Goal: Information Seeking & Learning: Learn about a topic

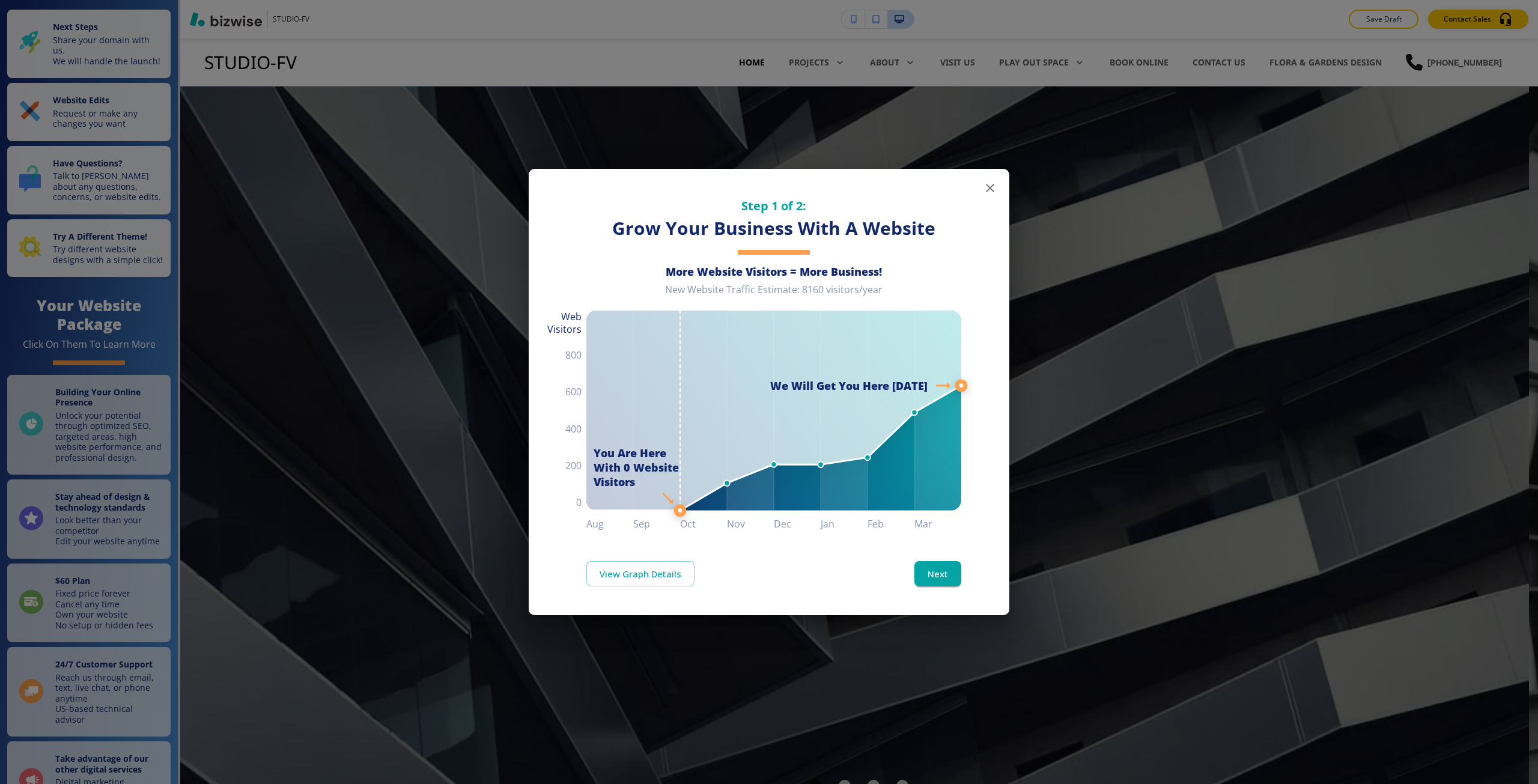
click at [426, 312] on div "Step 1 of 2: Grow Your Business With A Website More Website Visitors = More Bus…" at bounding box center [769, 392] width 1538 height 784
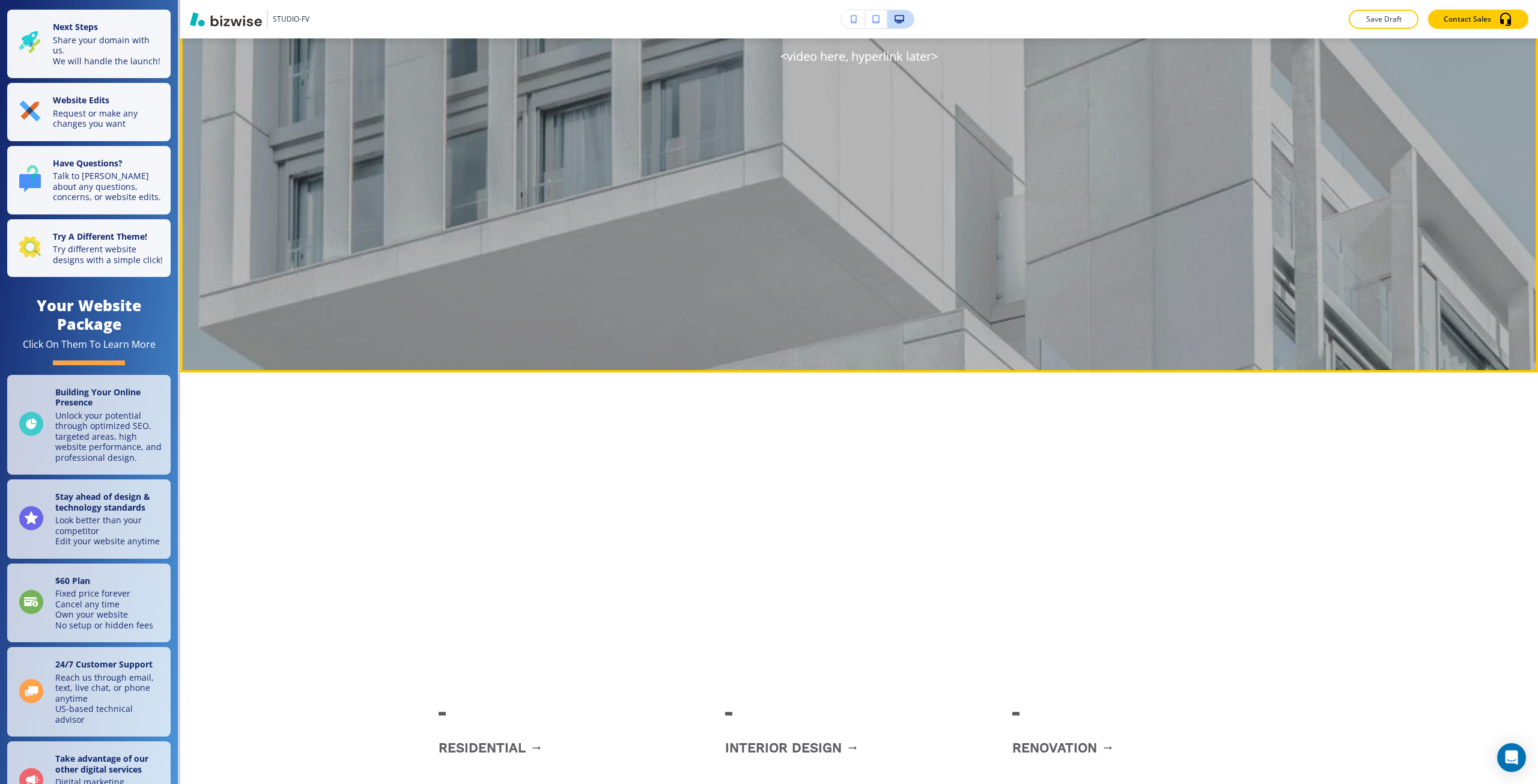
scroll to position [1501, 0]
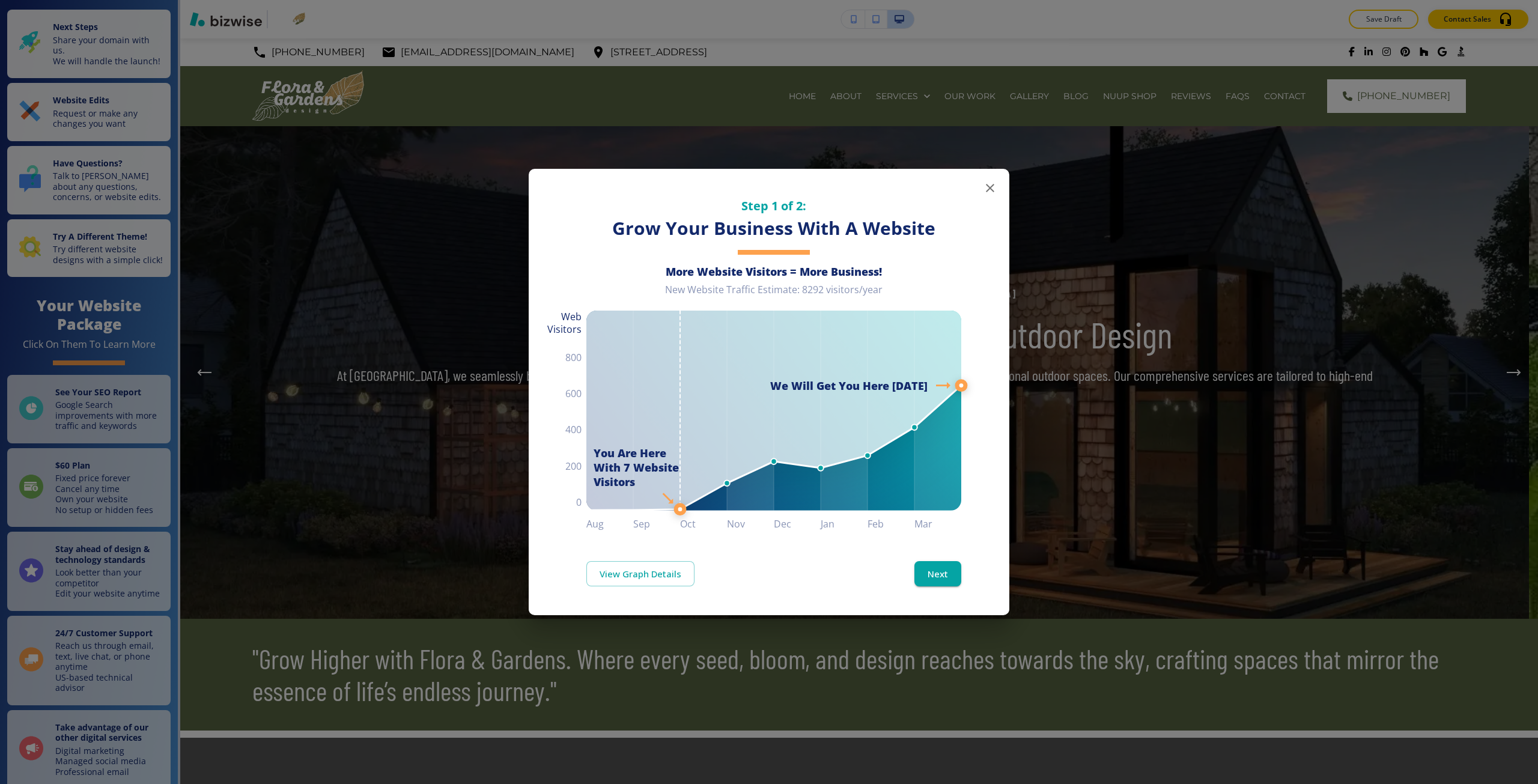
click at [380, 253] on div "Step 1 of 2: Grow Your Business With A Website More Website Visitors = More Bus…" at bounding box center [769, 392] width 1538 height 784
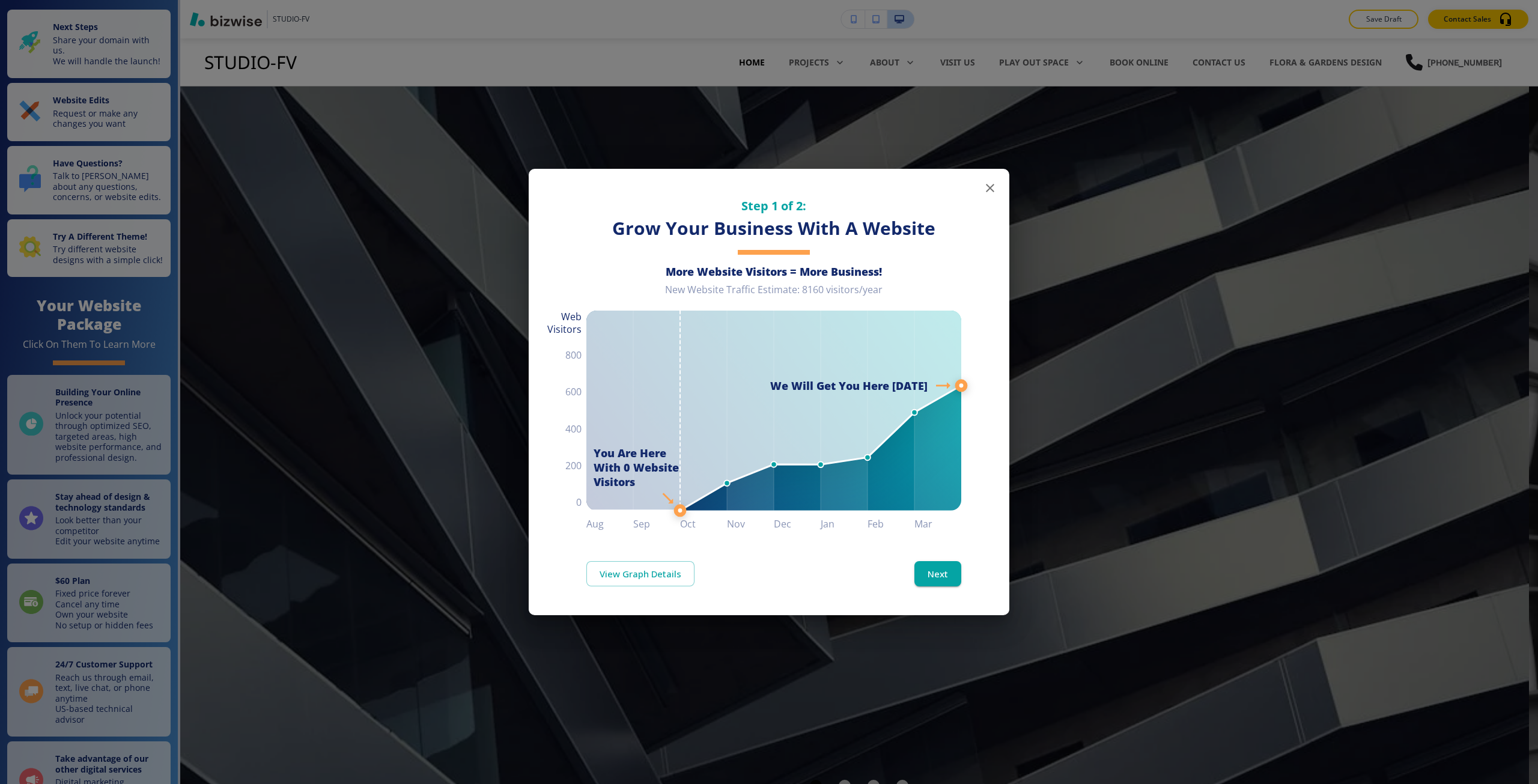
click at [240, 228] on div "Step 1 of 2: Grow Your Business With A Website More Website Visitors = More Bus…" at bounding box center [769, 392] width 1538 height 784
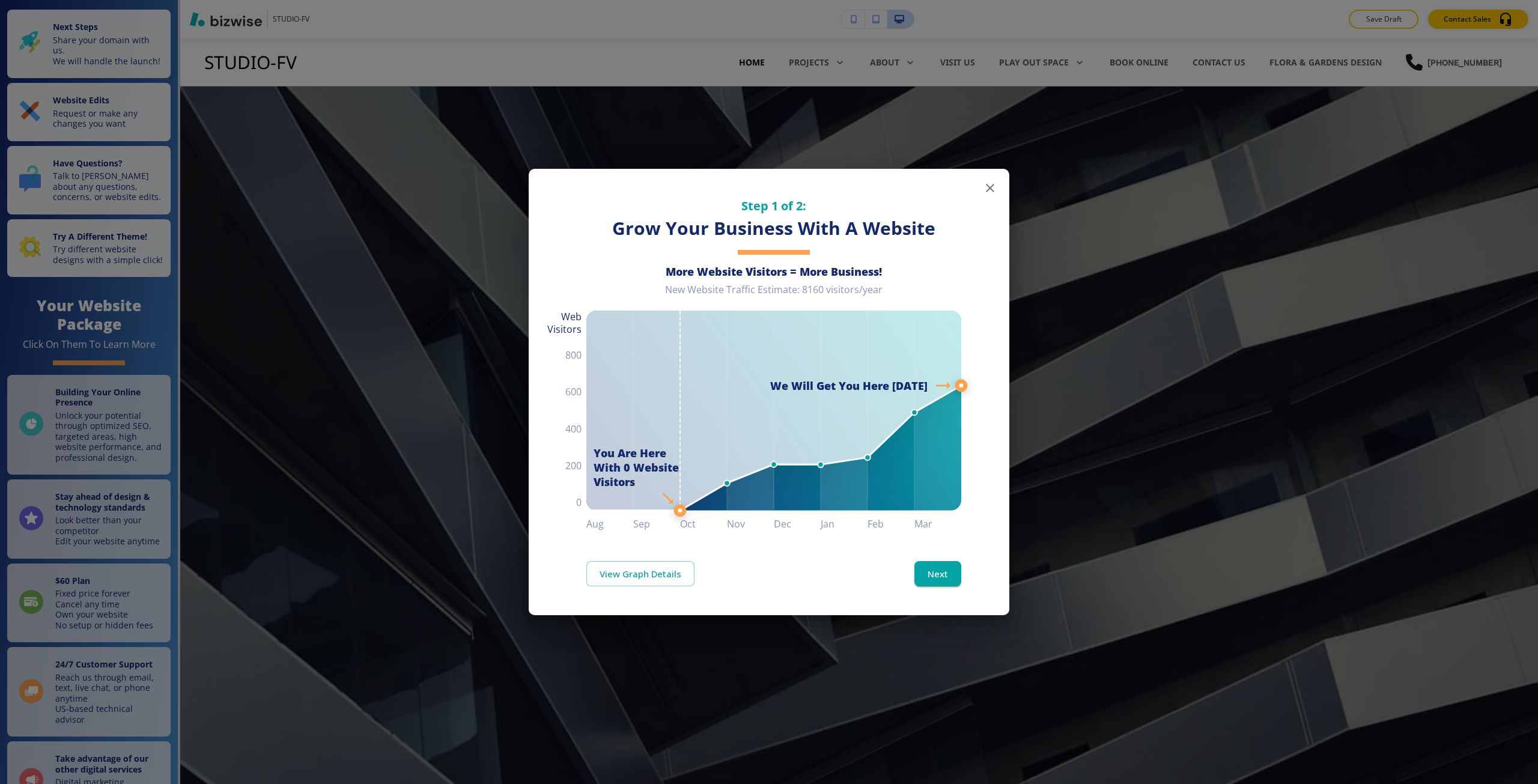
click at [369, 416] on div "Step 1 of 2: Grow Your Business With A Website More Website Visitors = More Bus…" at bounding box center [769, 392] width 1538 height 784
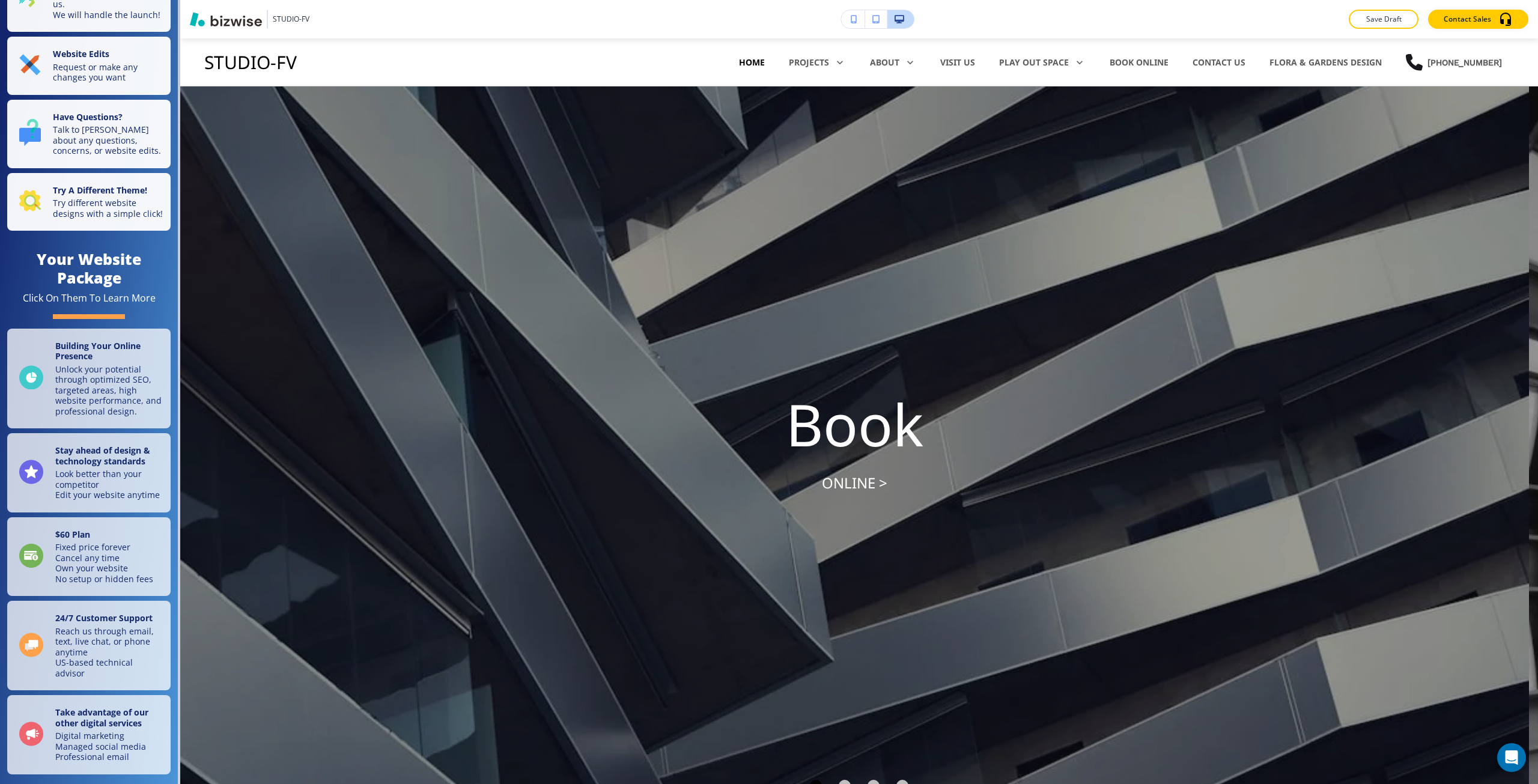
scroll to position [77, 0]
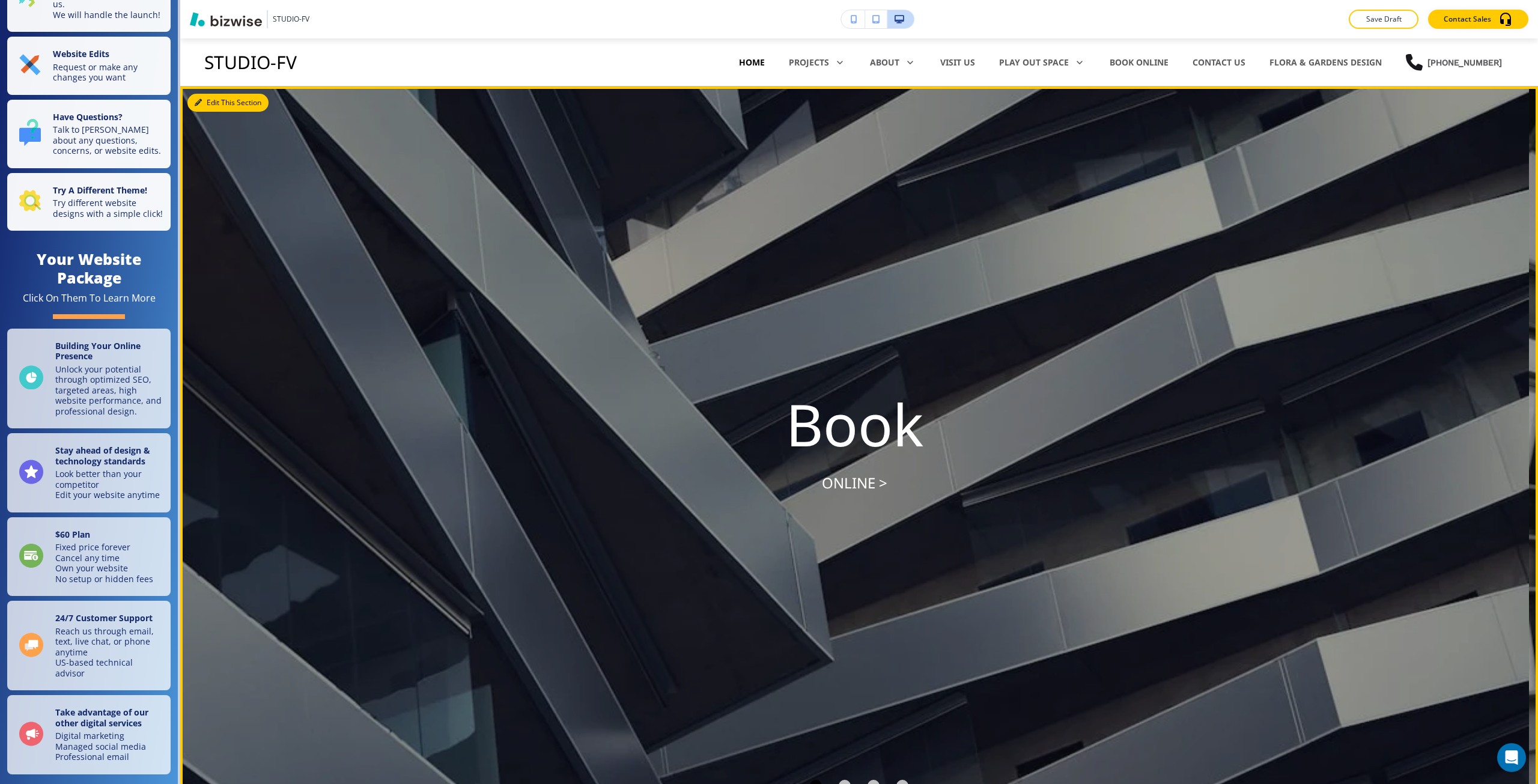
drag, startPoint x: 196, startPoint y: 100, endPoint x: 181, endPoint y: 97, distance: 15.3
click at [196, 100] on icon "button" at bounding box center [198, 102] width 7 height 7
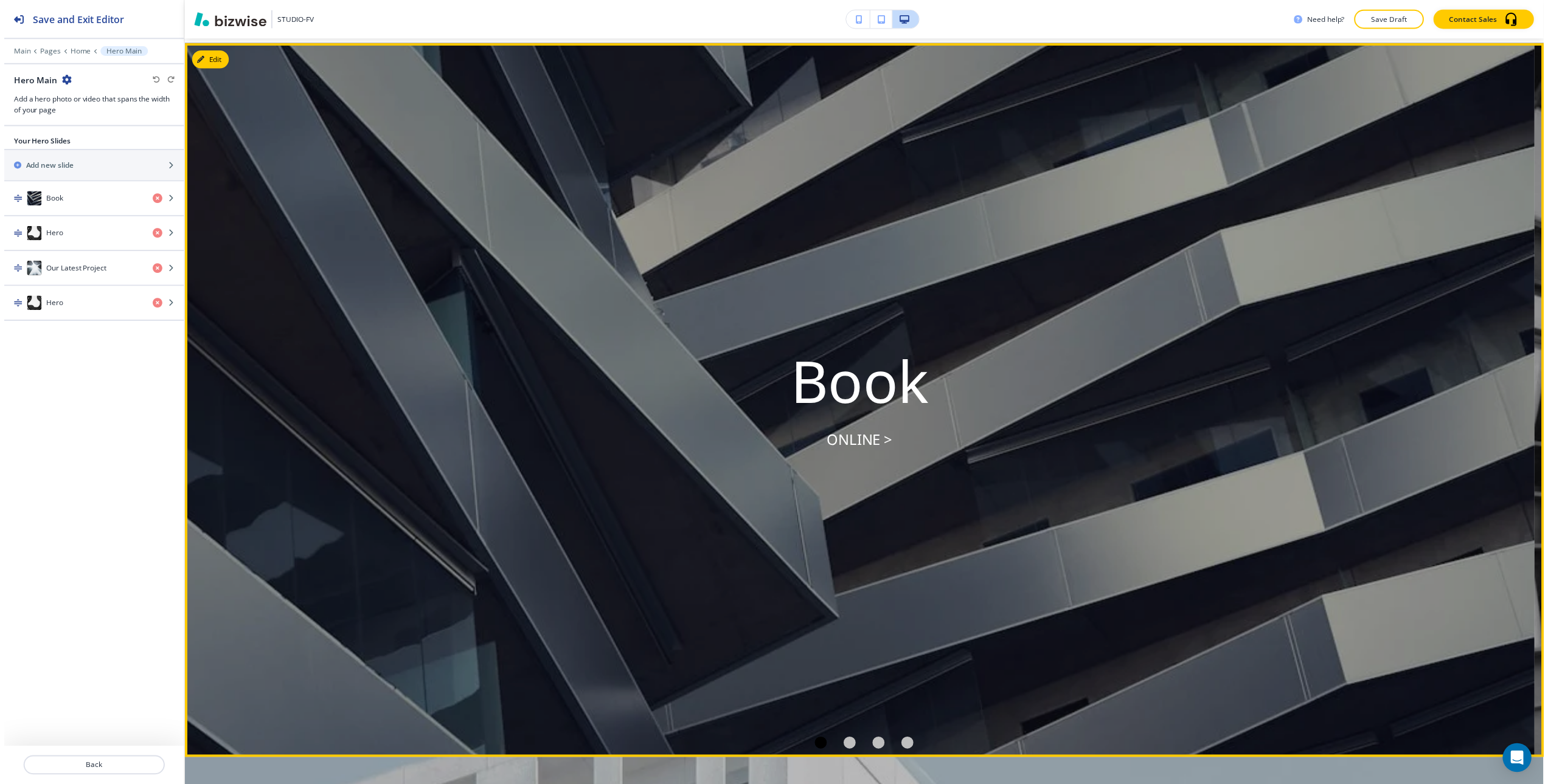
scroll to position [49, 0]
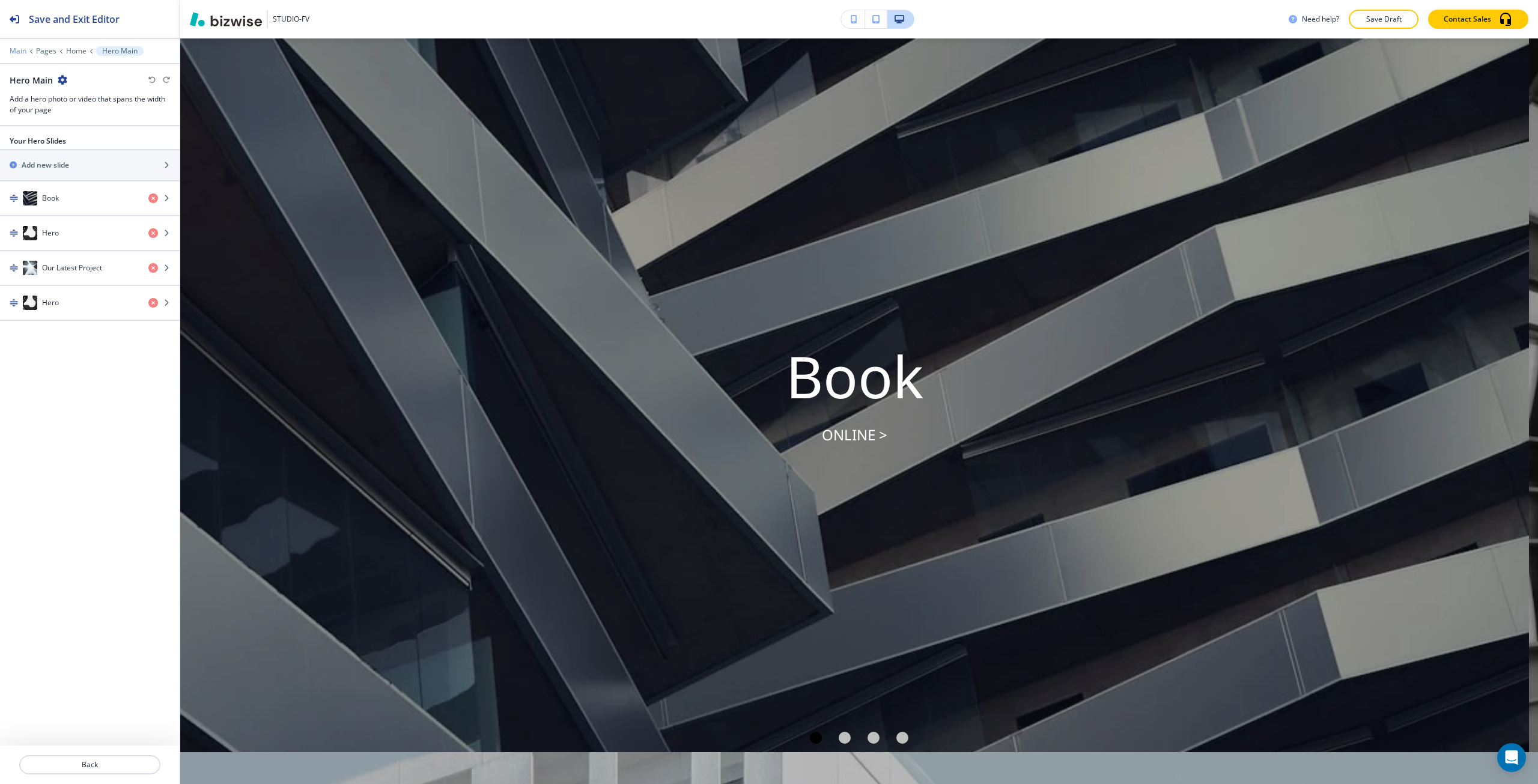
click at [20, 49] on p "Main" at bounding box center [18, 51] width 17 height 8
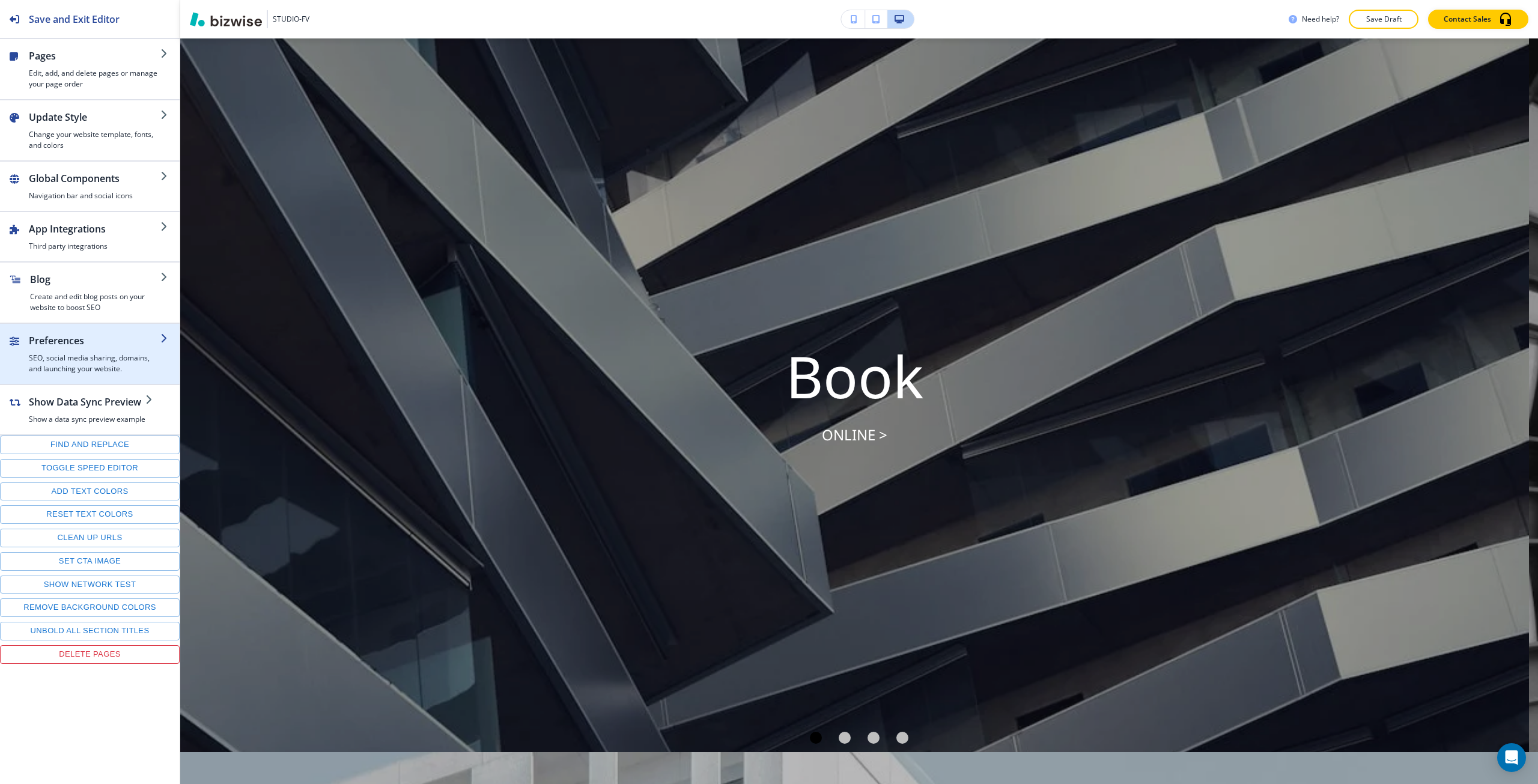
click at [103, 366] on h4 "SEO, social media sharing, domains, and launching your website." at bounding box center [94, 363] width 132 height 22
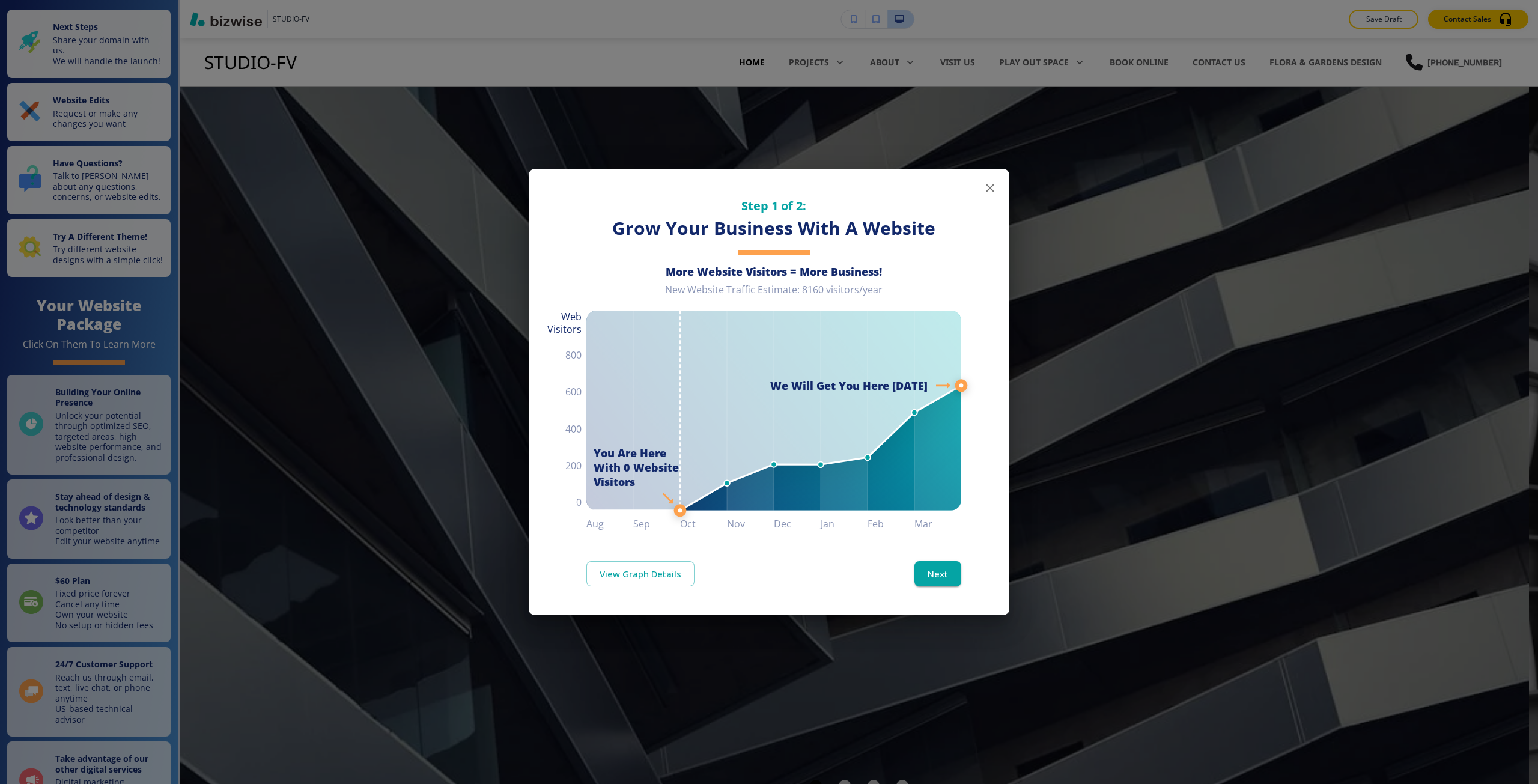
click at [385, 437] on div "Step 1 of 2: Grow Your Business With A Website More Website Visitors = More Bus…" at bounding box center [769, 392] width 1538 height 784
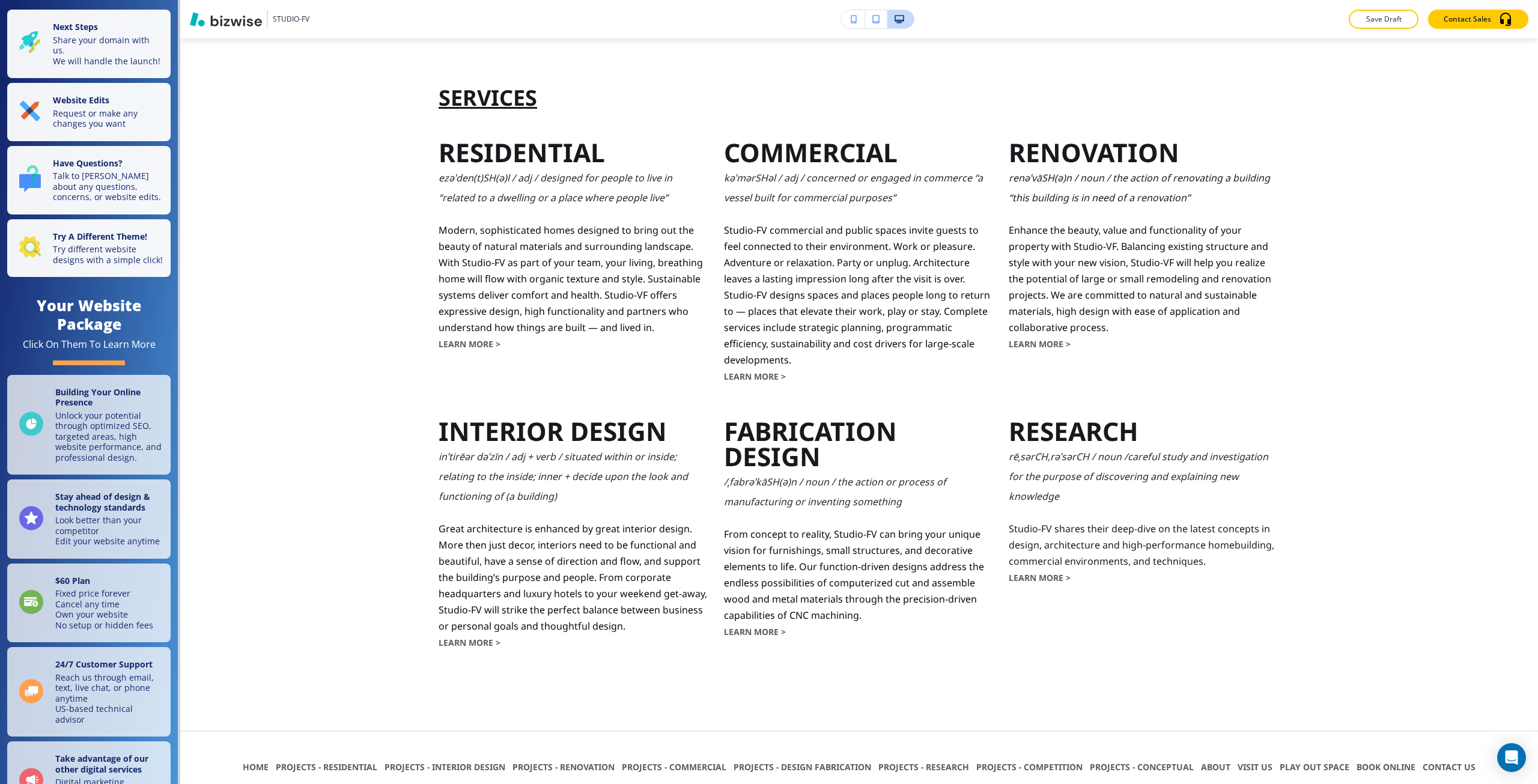
scroll to position [3514, 0]
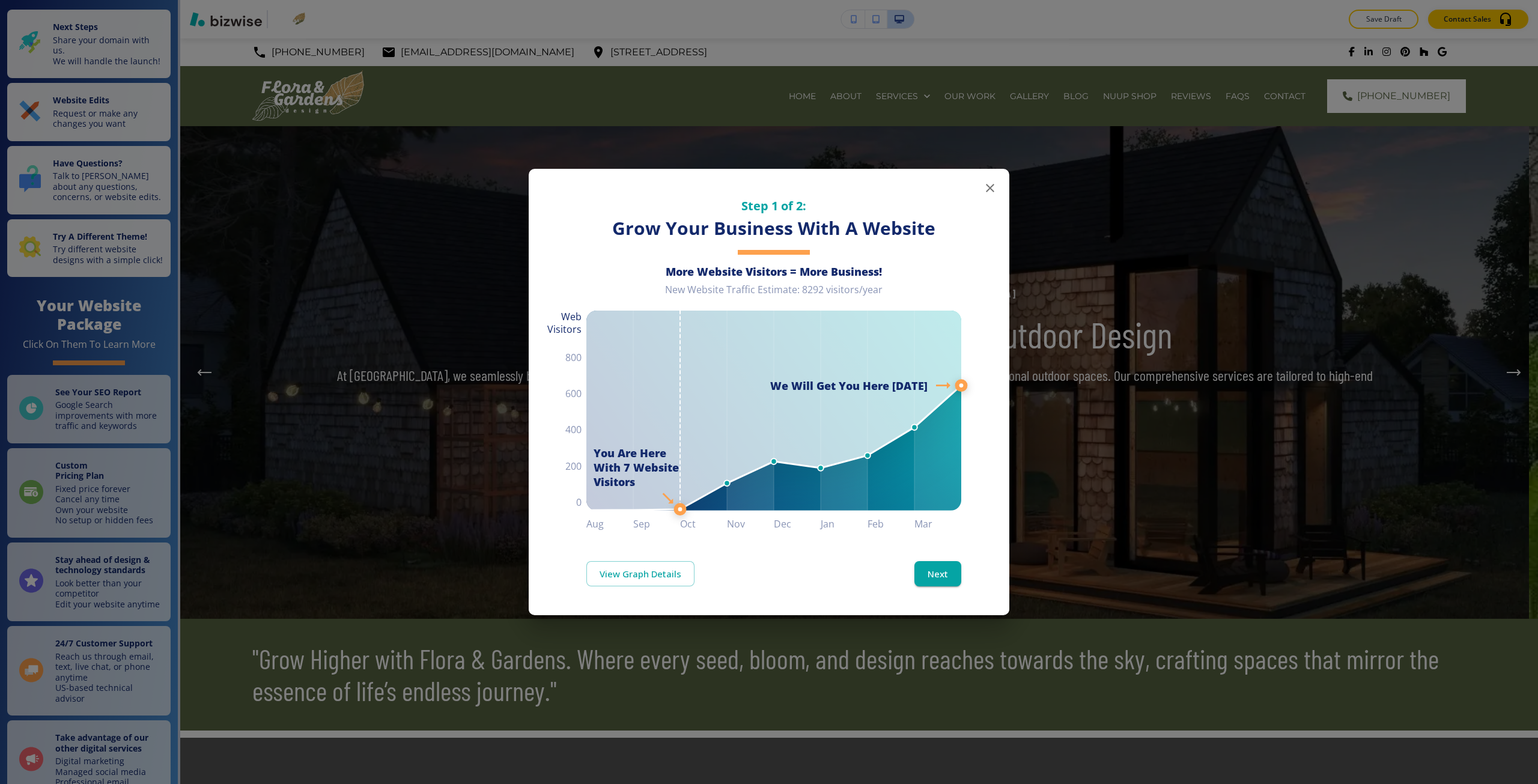
click at [360, 387] on div "Step 1 of 2: Grow Your Business With A Website More Website Visitors = More Bus…" at bounding box center [769, 392] width 1538 height 784
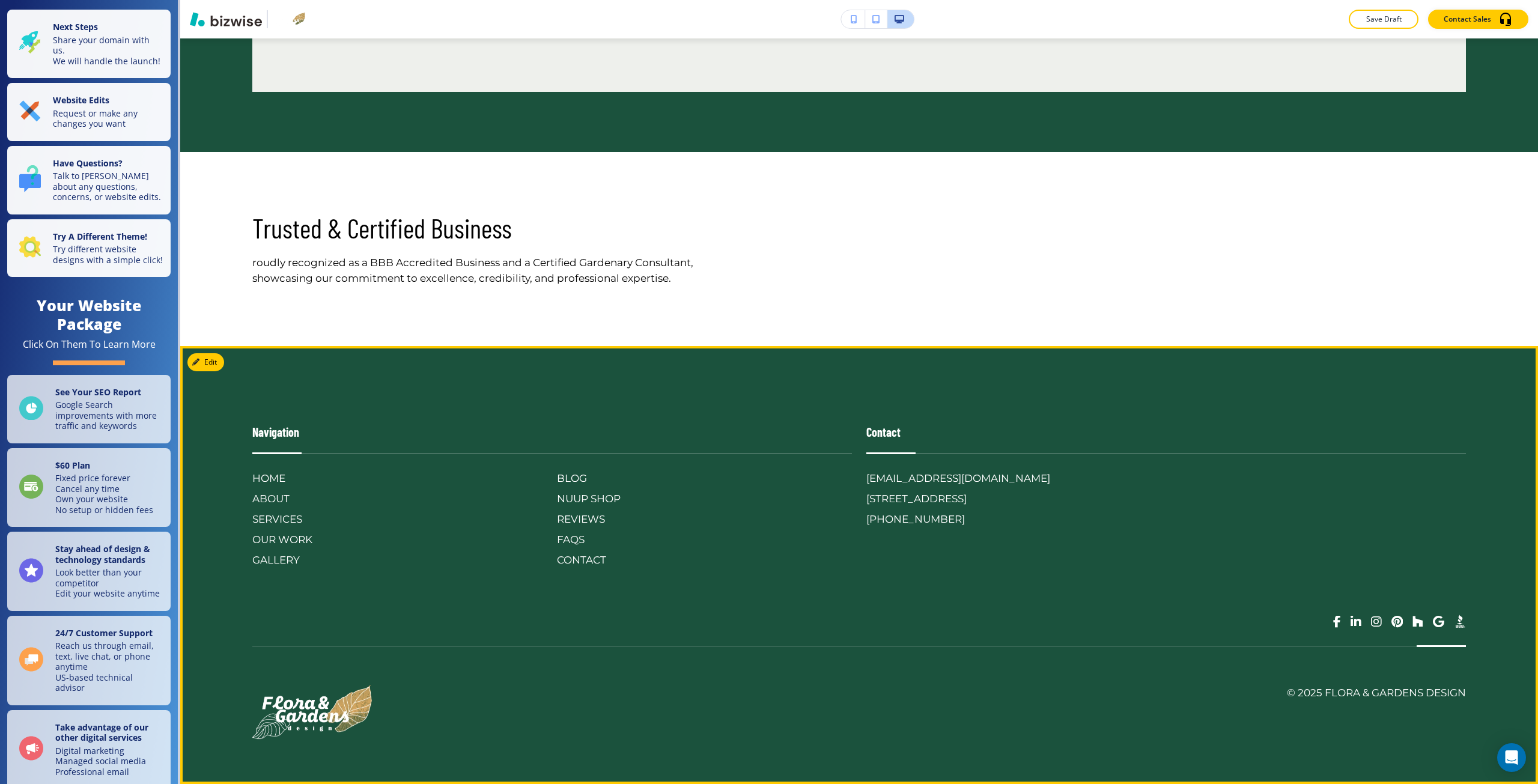
scroll to position [7105, 0]
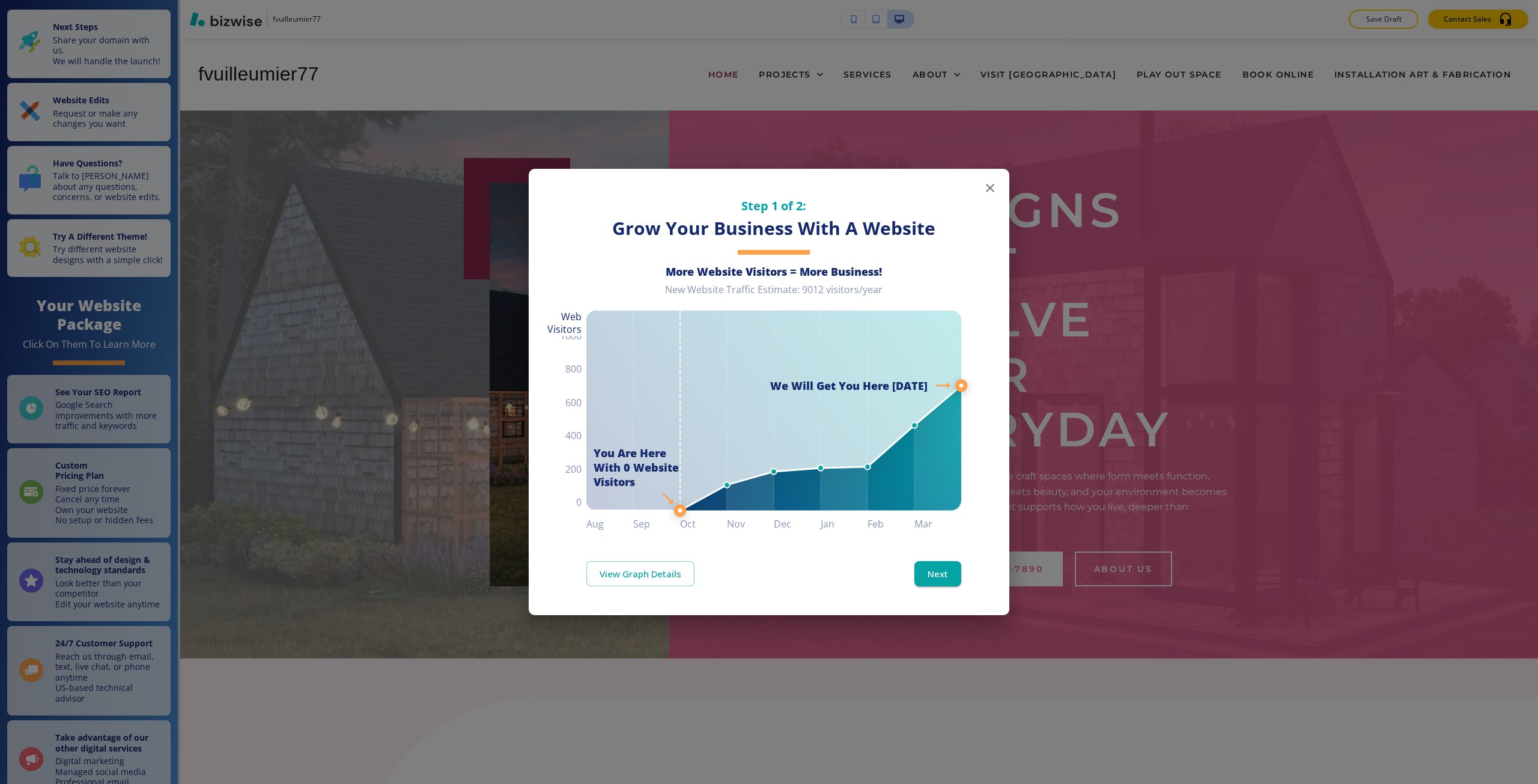
click at [278, 416] on div "Step 1 of 2: Grow Your Business With A Website More Website Visitors = More Bus…" at bounding box center [769, 392] width 1538 height 784
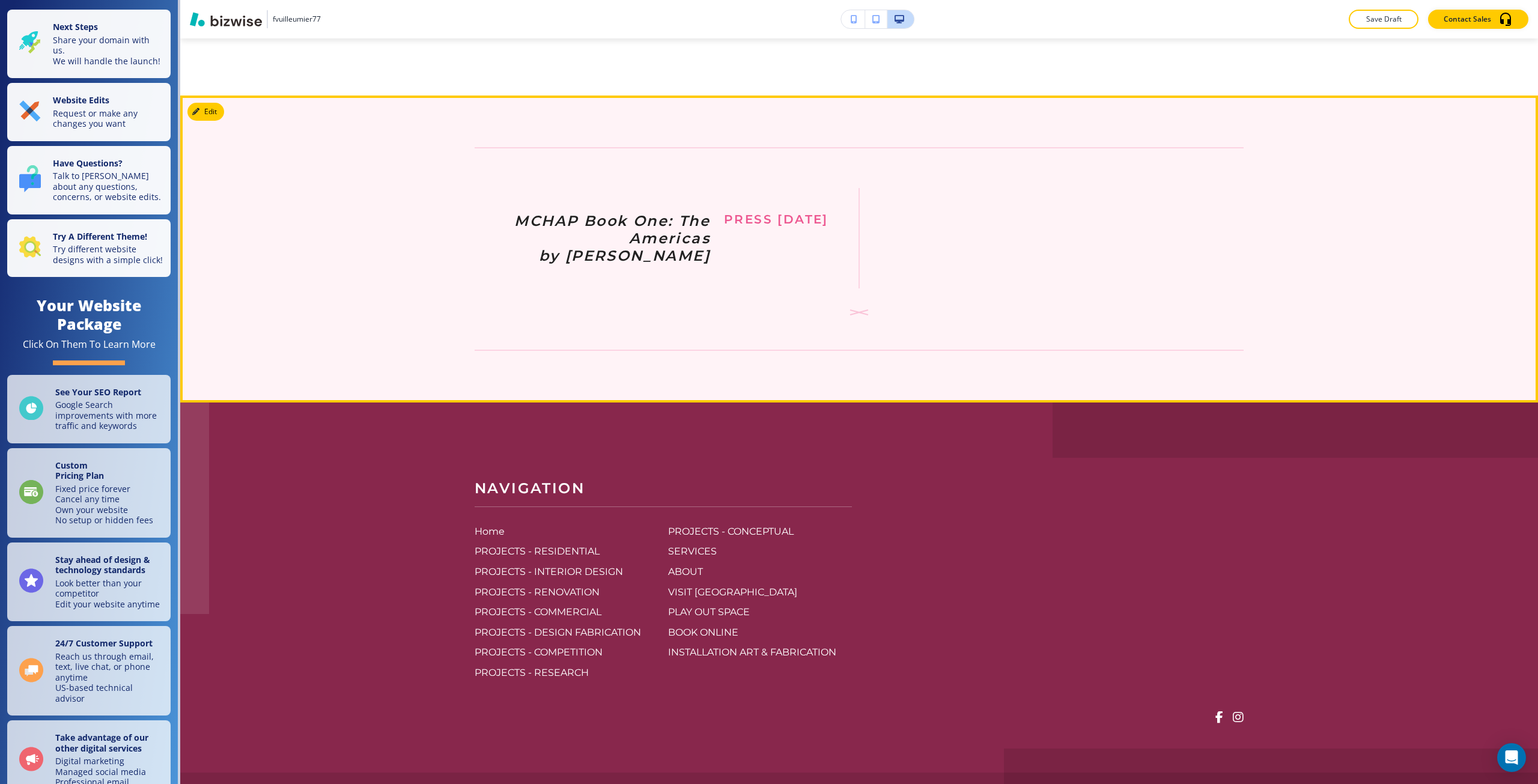
scroll to position [5236, 0]
